Goal: Complete application form: Complete application form

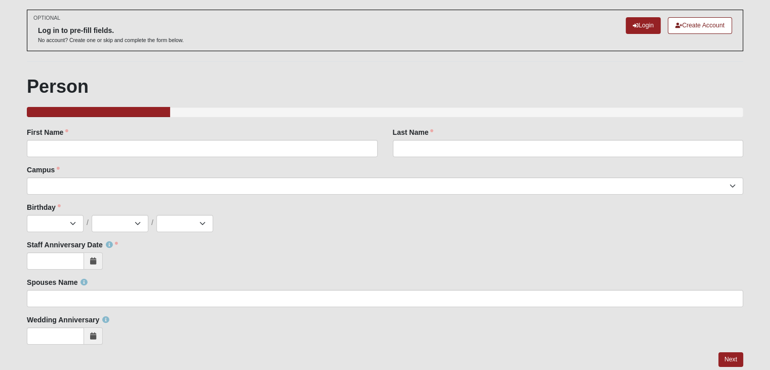
scroll to position [45, 0]
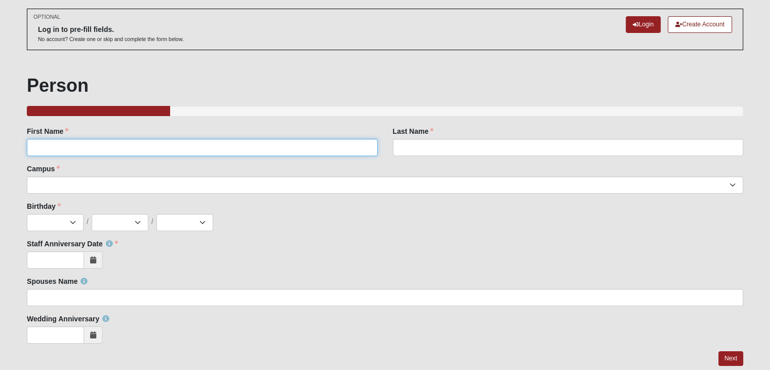
click at [281, 144] on input "First Name" at bounding box center [202, 147] width 351 height 17
type input "Grant"
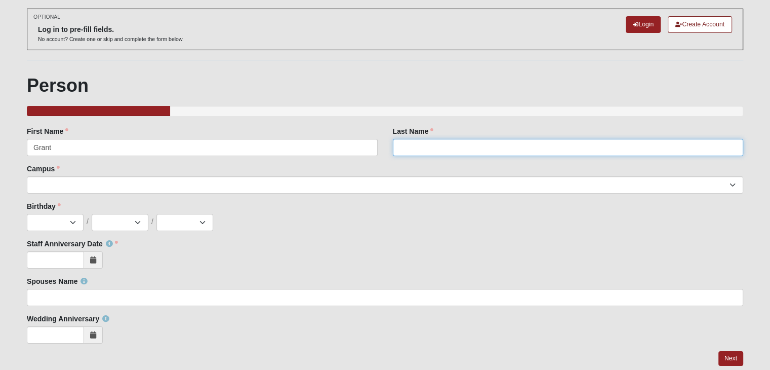
click at [419, 143] on input "Last Name" at bounding box center [568, 147] width 351 height 17
type input "Sellas"
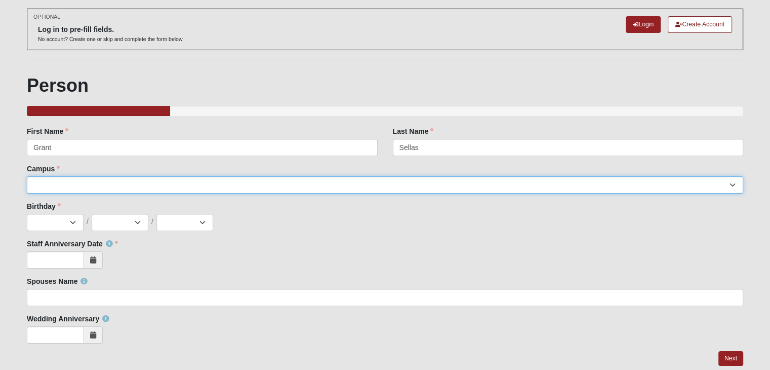
click at [403, 185] on select "Arlington Baymeadows Eleven22 Online [PERSON_NAME][GEOGRAPHIC_DATA] Jesup [GEOG…" at bounding box center [385, 184] width 717 height 17
select select "11"
click at [27, 176] on select "Arlington Baymeadows Eleven22 Online [PERSON_NAME][GEOGRAPHIC_DATA] Jesup [GEOG…" at bounding box center [385, 184] width 717 height 17
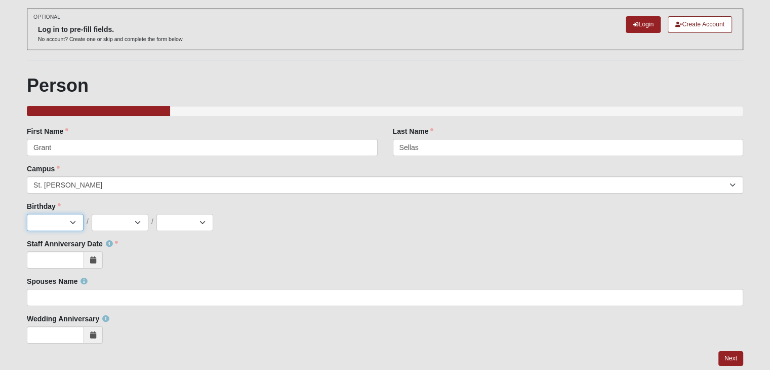
click at [81, 227] on select "Jan Feb Mar Apr May Jun [DATE] Aug Sep Oct Nov Dec" at bounding box center [55, 222] width 57 height 17
select select "6"
click at [27, 214] on select "Jan Feb Mar Apr May Jun [DATE] Aug Sep Oct Nov Dec" at bounding box center [55, 222] width 57 height 17
click at [122, 233] on div "Family Member to Register First Name [PERSON_NAME] First Name is required. Last…" at bounding box center [385, 234] width 717 height 217
click at [124, 224] on select "1 2 3 4 5 6 7 8 9 10 11 12 13 14 15 16 17 18 19 20 21 22 23 24 25 26 27 28 29 3…" at bounding box center [120, 222] width 57 height 17
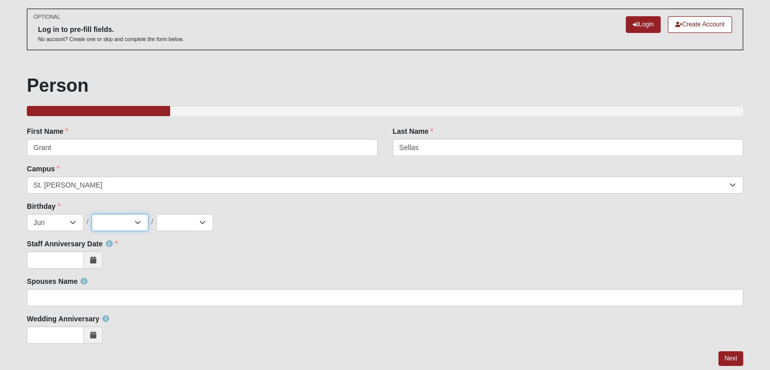
select select "30"
click at [92, 214] on select "1 2 3 4 5 6 7 8 9 10 11 12 13 14 15 16 17 18 19 20 21 22 23 24 25 26 27 28 29 3…" at bounding box center [120, 222] width 57 height 17
click at [178, 214] on select "2025 2024 2023 2022 2021 2020 2019 2018 2017 2016 2015 2014 2013 2012 2011 2010…" at bounding box center [185, 222] width 57 height 17
select select "2006"
click at [157, 214] on select "2025 2024 2023 2022 2021 2020 2019 2018 2017 2016 2015 2014 2013 2012 2011 2010…" at bounding box center [185, 222] width 57 height 17
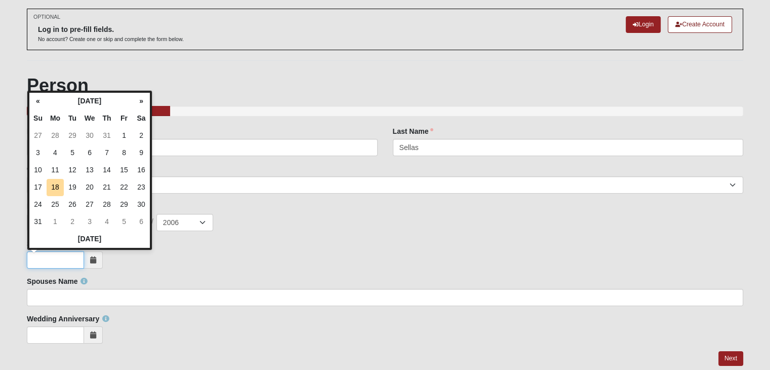
click at [57, 258] on input "Staff Anniversary Date" at bounding box center [55, 259] width 57 height 17
click at [136, 262] on div at bounding box center [385, 259] width 717 height 17
click at [80, 265] on input "Staff Anniversary Date" at bounding box center [55, 259] width 57 height 17
click at [77, 234] on th "[DATE]" at bounding box center [89, 238] width 121 height 17
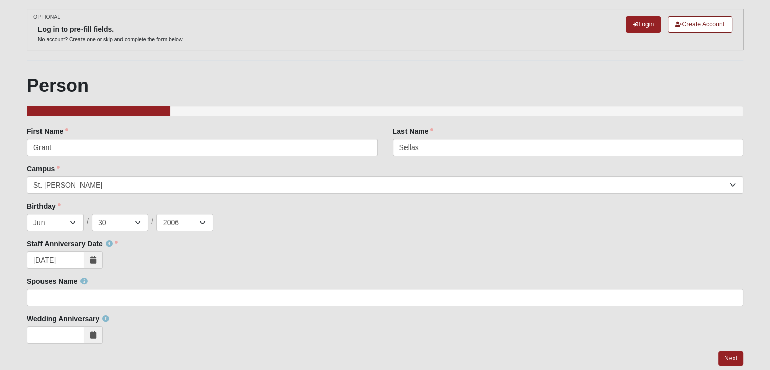
click at [100, 262] on span at bounding box center [93, 259] width 19 height 17
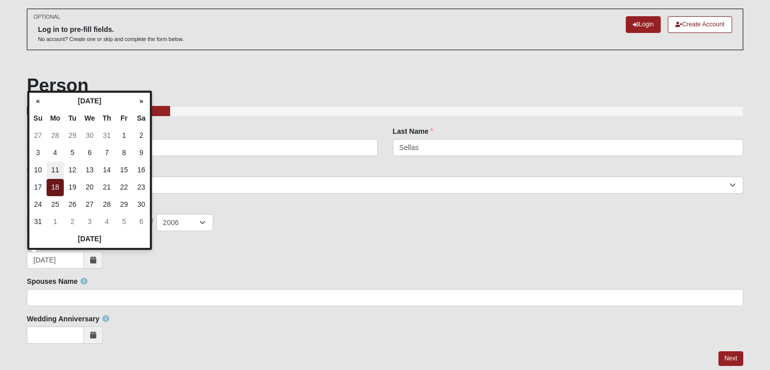
click at [48, 169] on td "11" at bounding box center [55, 170] width 17 height 17
type input "[DATE]"
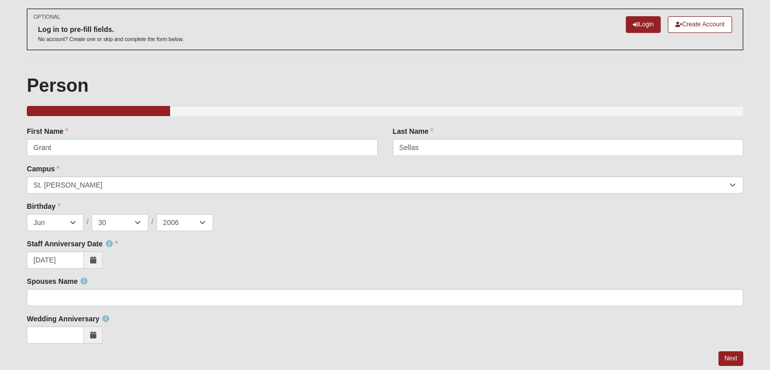
click at [172, 306] on div "Family Member to Register First Name [PERSON_NAME] First Name is required. Last…" at bounding box center [385, 234] width 717 height 217
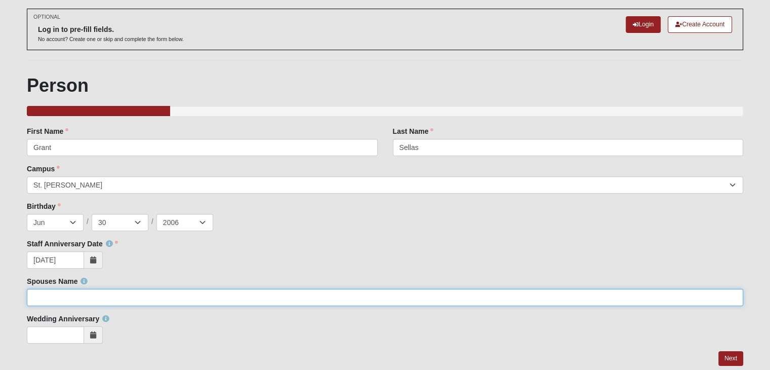
click at [174, 298] on input "Spouses Name" at bounding box center [385, 297] width 717 height 17
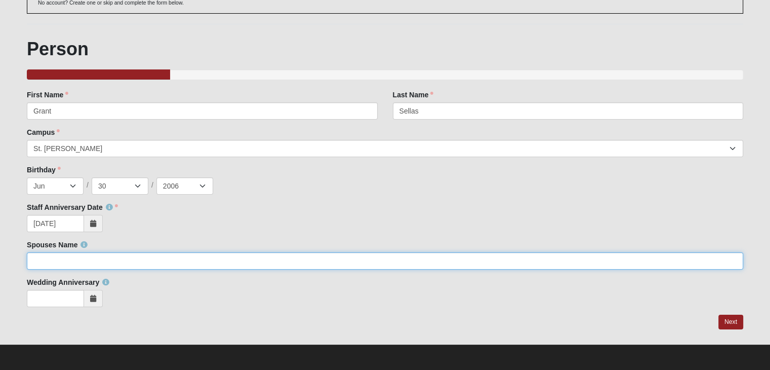
scroll to position [81, 0]
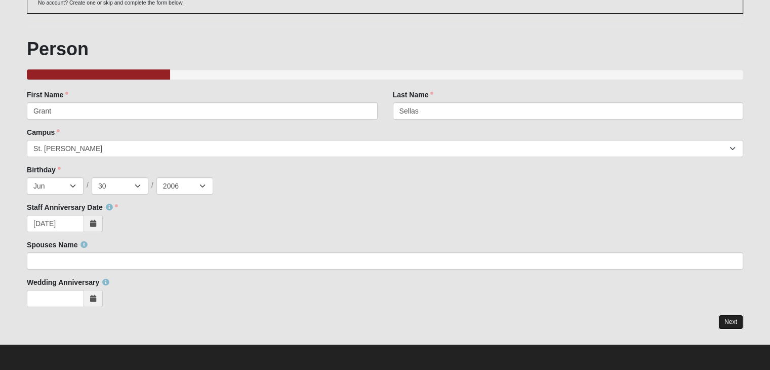
click at [722, 318] on link "Next" at bounding box center [731, 322] width 25 height 15
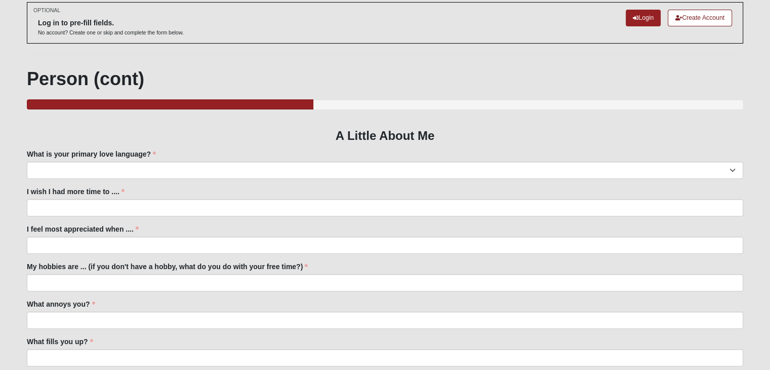
scroll to position [53, 0]
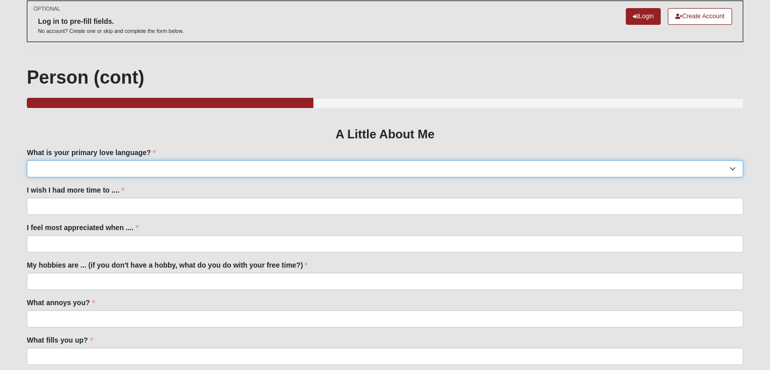
click at [691, 171] on select "Acts of Service Gifts Physical Touch Quality Time Words of Affirmation" at bounding box center [385, 168] width 717 height 17
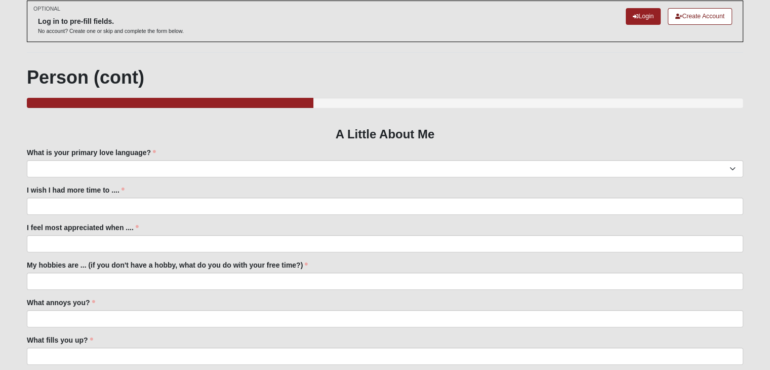
click at [625, 77] on h1 "Person (cont)" at bounding box center [385, 77] width 717 height 22
drag, startPoint x: 767, startPoint y: 70, endPoint x: 777, endPoint y: 75, distance: 11.8
click at [770, 75] on html "Log In Student Team Events Student Team Error OPTIONAL" at bounding box center [385, 270] width 770 height 647
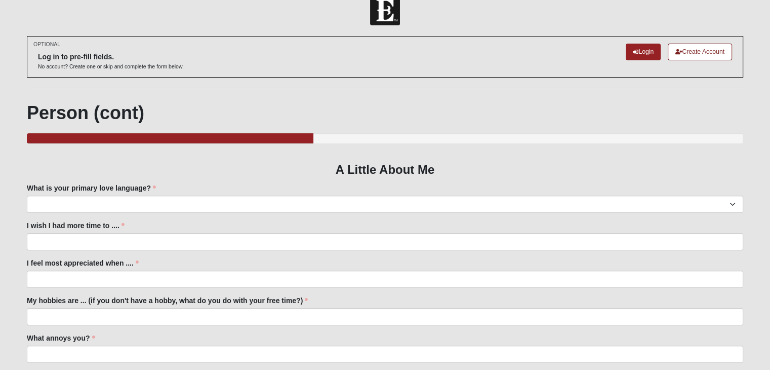
scroll to position [16, 0]
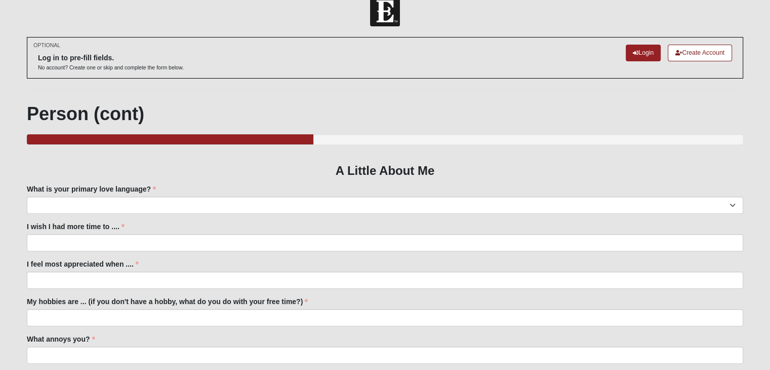
click at [451, 106] on h1 "Person (cont)" at bounding box center [385, 114] width 717 height 22
